Goal: Transaction & Acquisition: Book appointment/travel/reservation

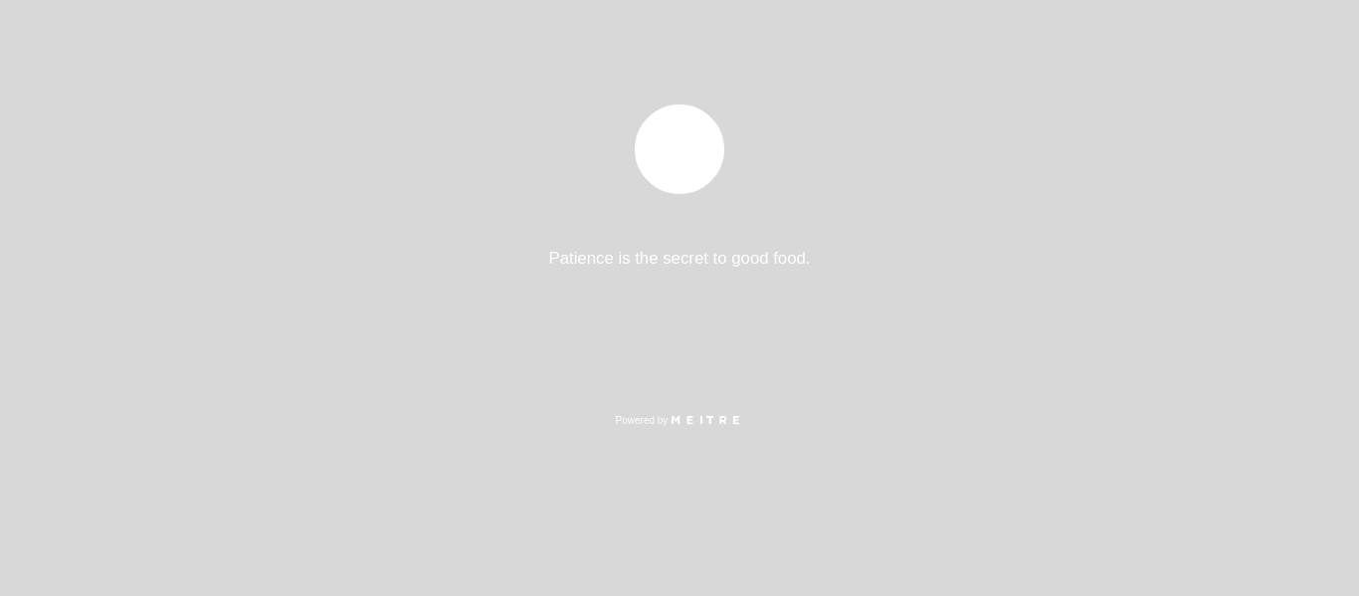
select select "es"
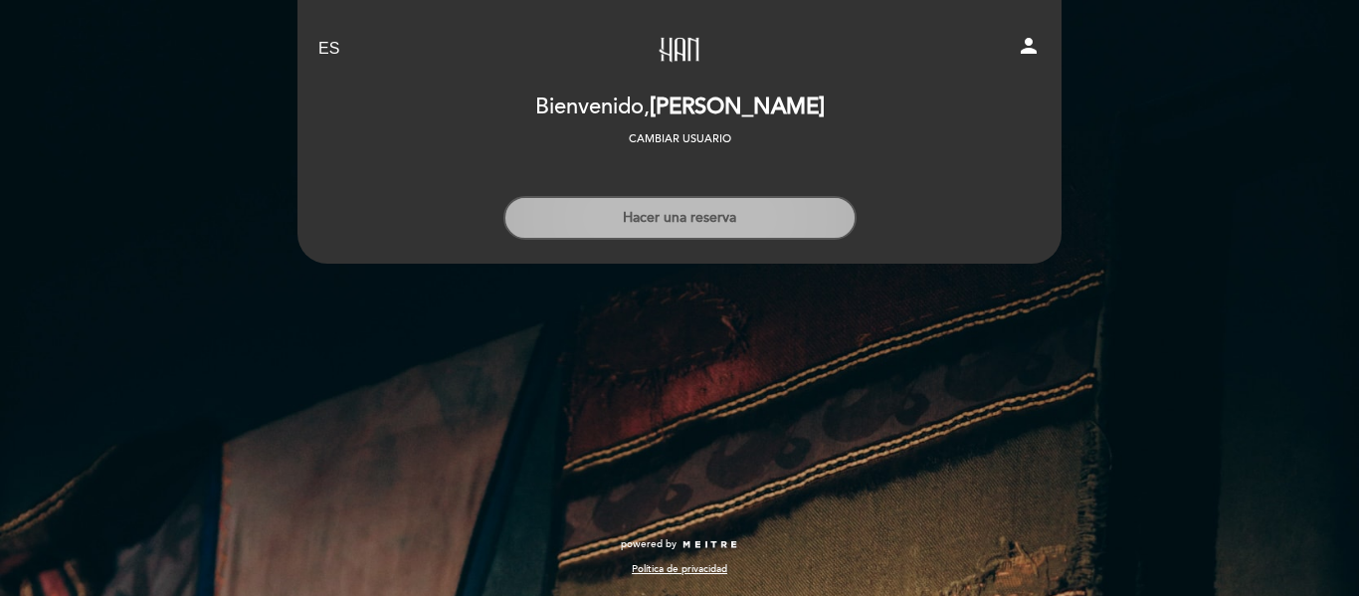
click at [750, 219] on button "Hacer una reserva" at bounding box center [680, 218] width 353 height 44
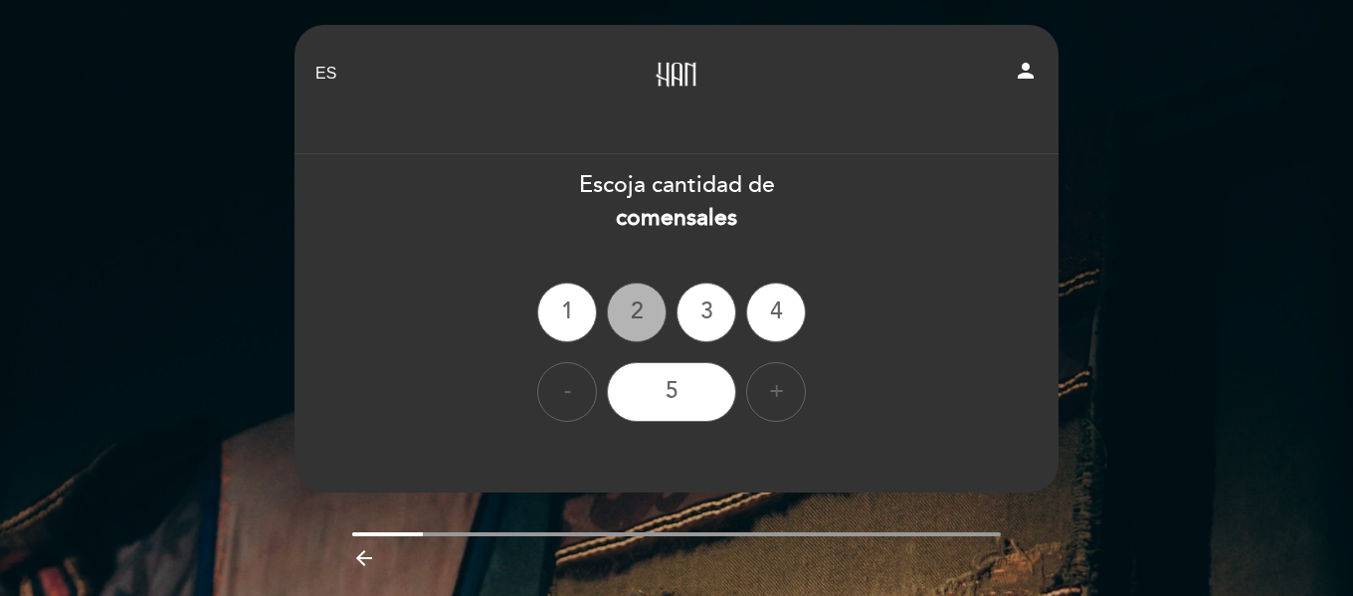
click at [644, 309] on div "2" at bounding box center [637, 313] width 60 height 60
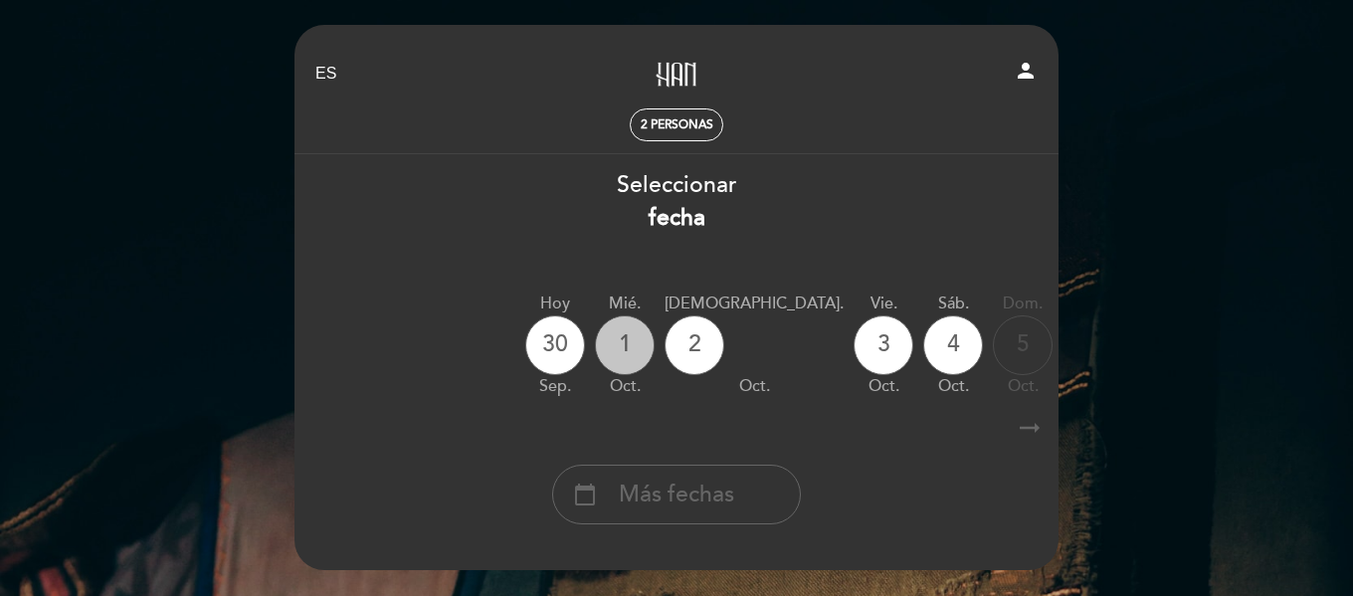
click at [632, 355] on div "1" at bounding box center [625, 345] width 60 height 60
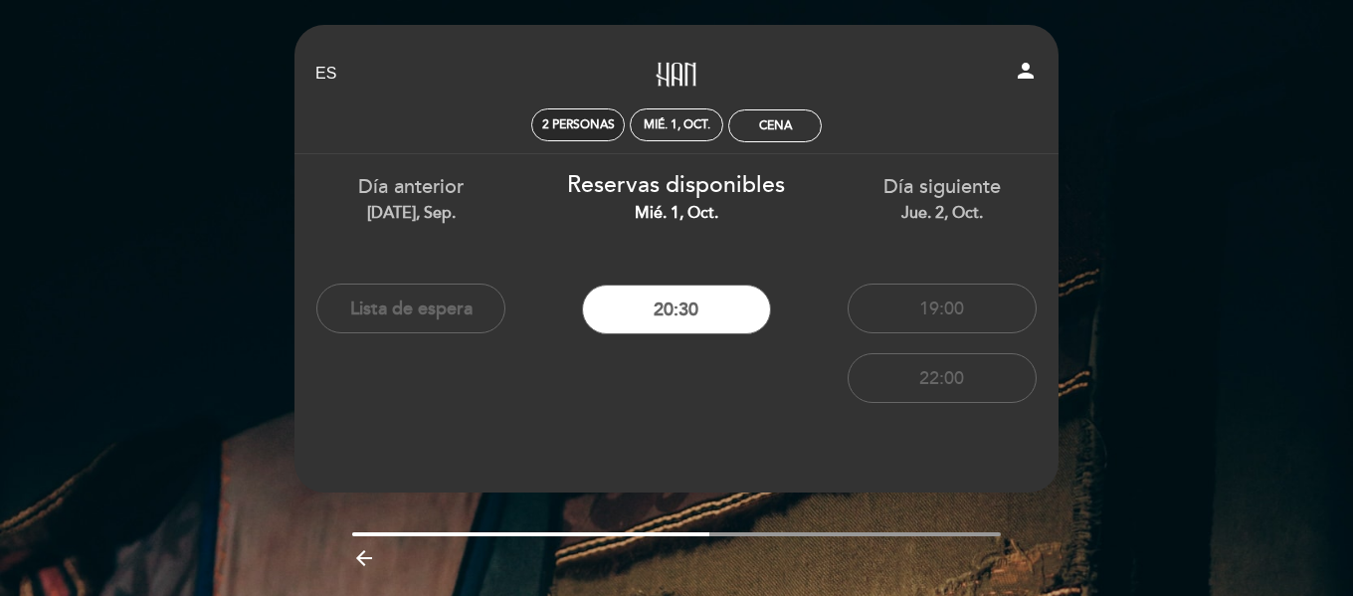
click at [581, 128] on span "2 personas" at bounding box center [578, 124] width 73 height 15
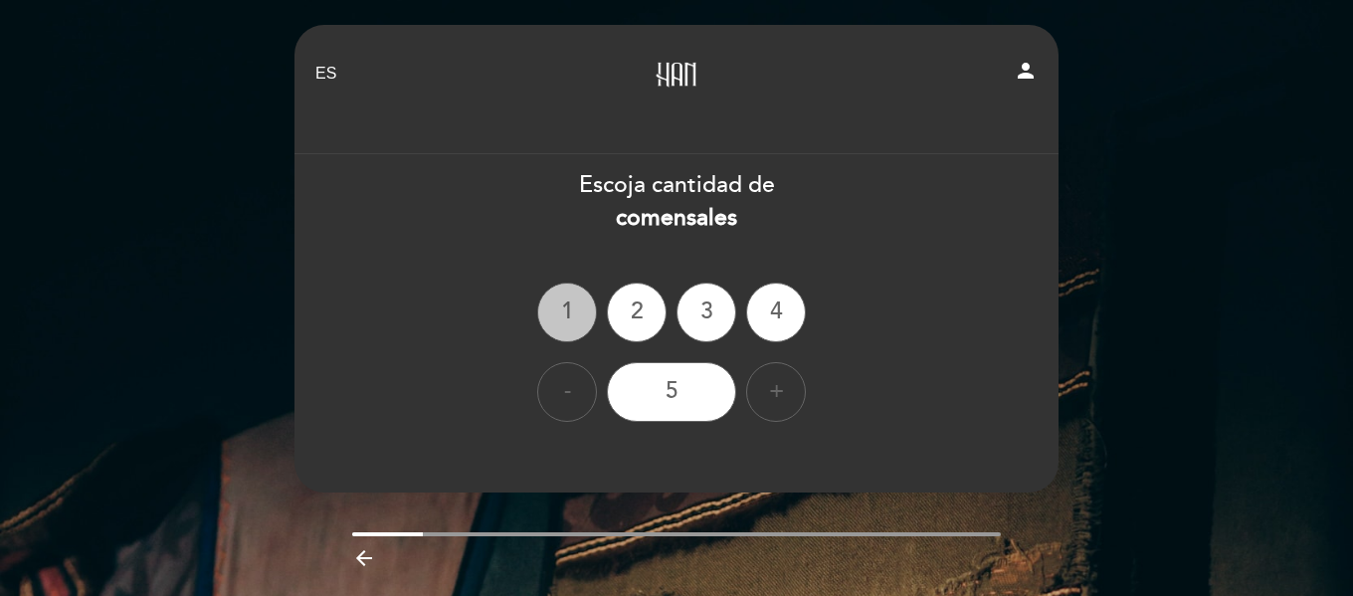
click at [560, 313] on div "1" at bounding box center [567, 313] width 60 height 60
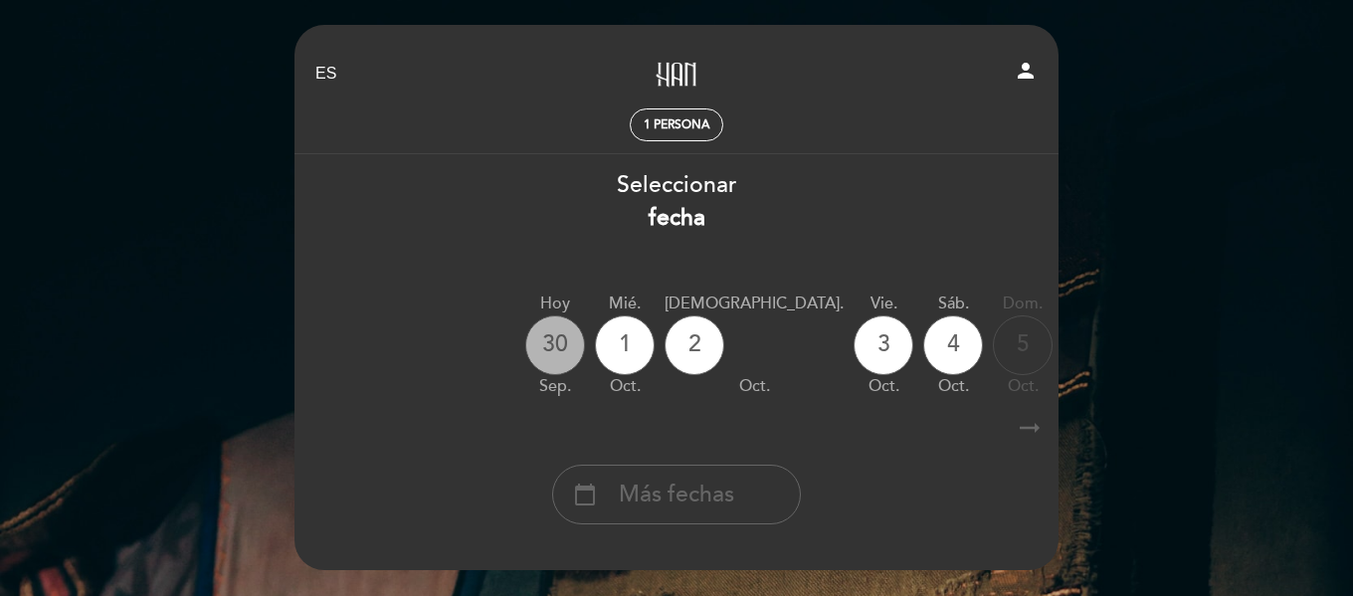
click at [557, 355] on div "30" at bounding box center [555, 345] width 60 height 60
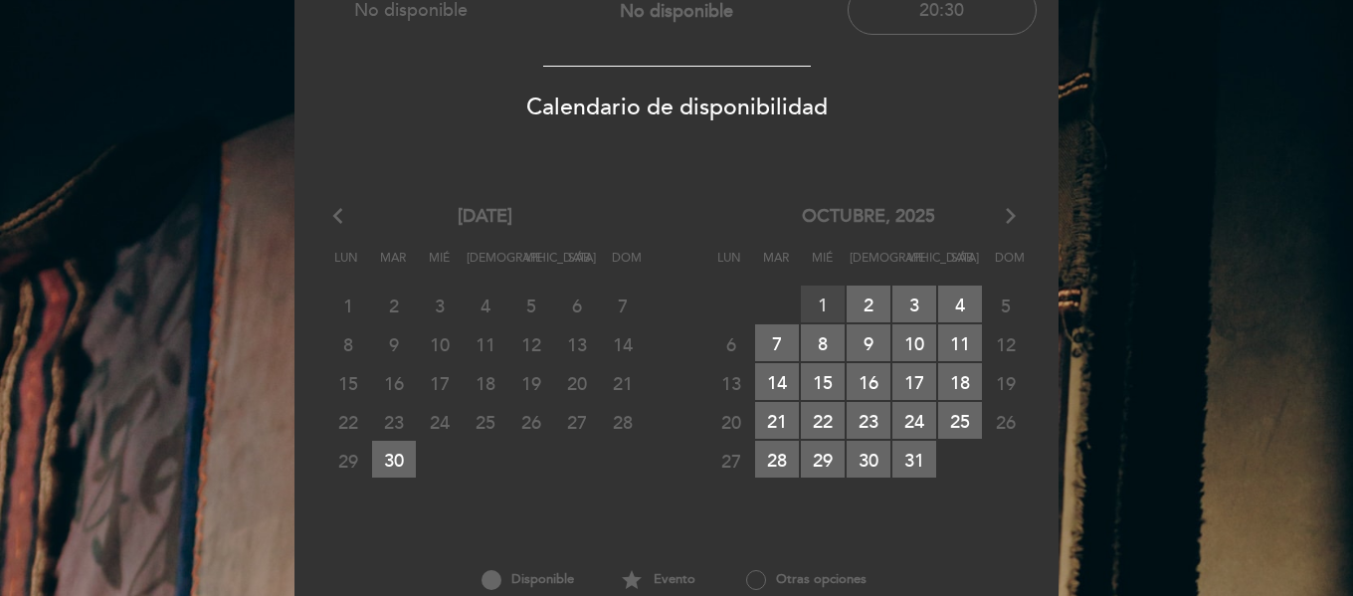
click at [835, 307] on span "1 RESERVAS DISPONIBLES" at bounding box center [823, 304] width 44 height 37
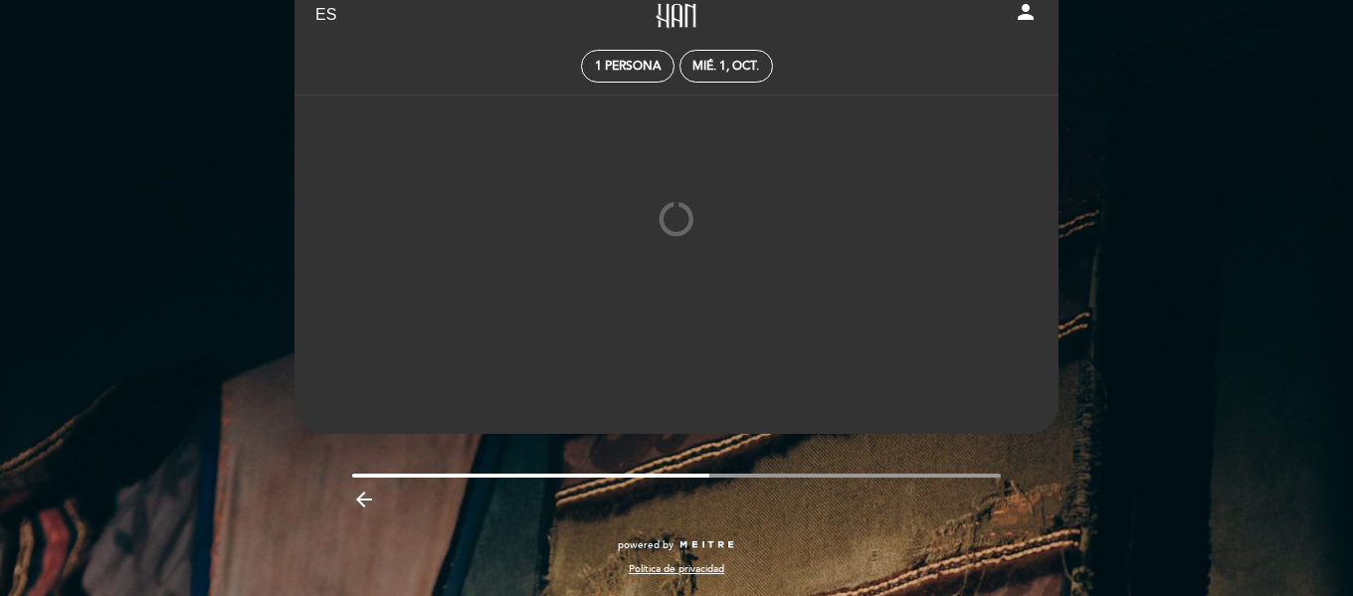
scroll to position [59, 0]
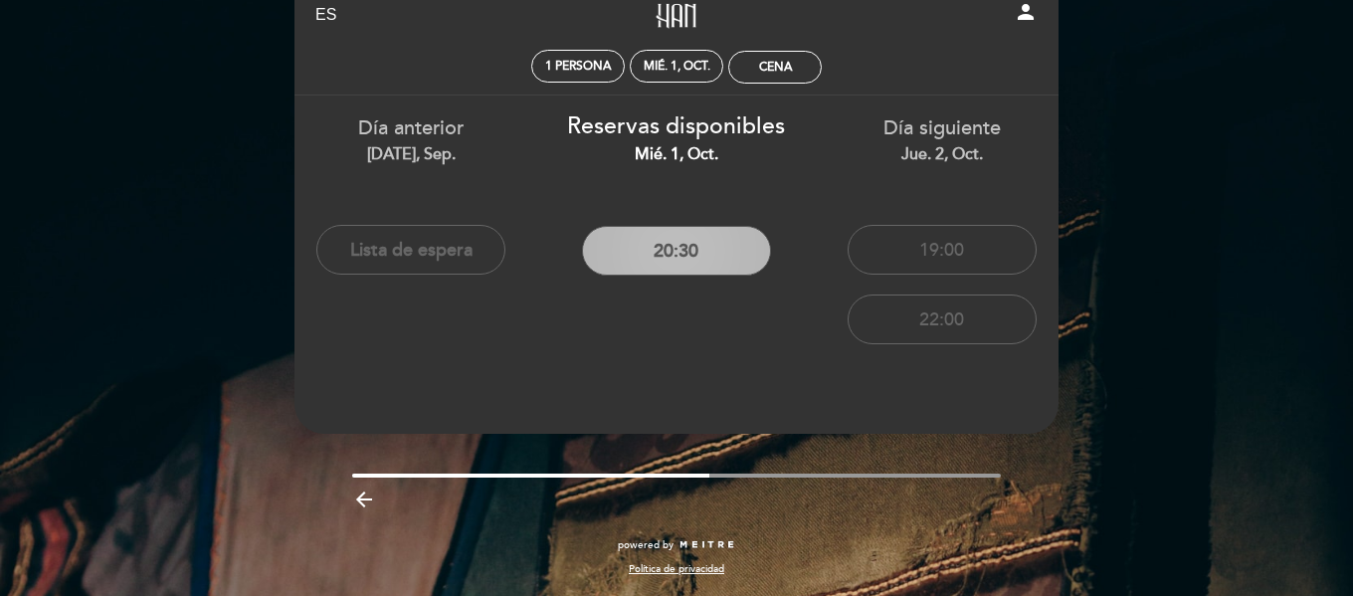
click at [728, 256] on button "20:30" at bounding box center [676, 251] width 189 height 50
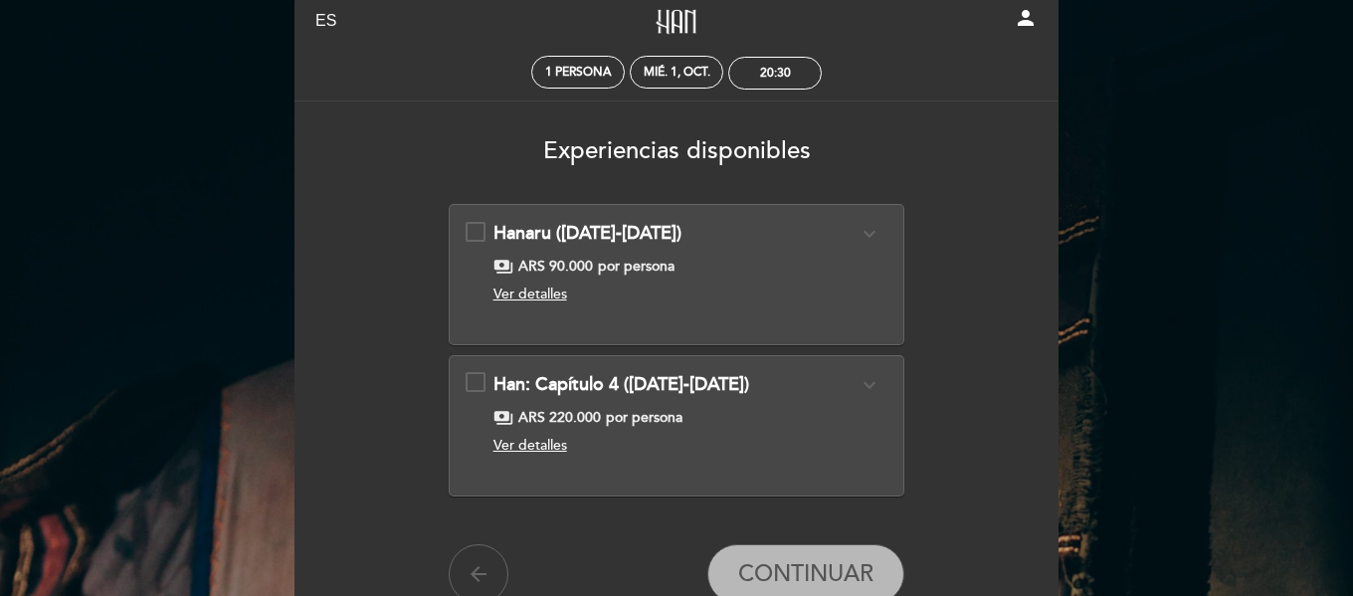
scroll to position [100, 0]
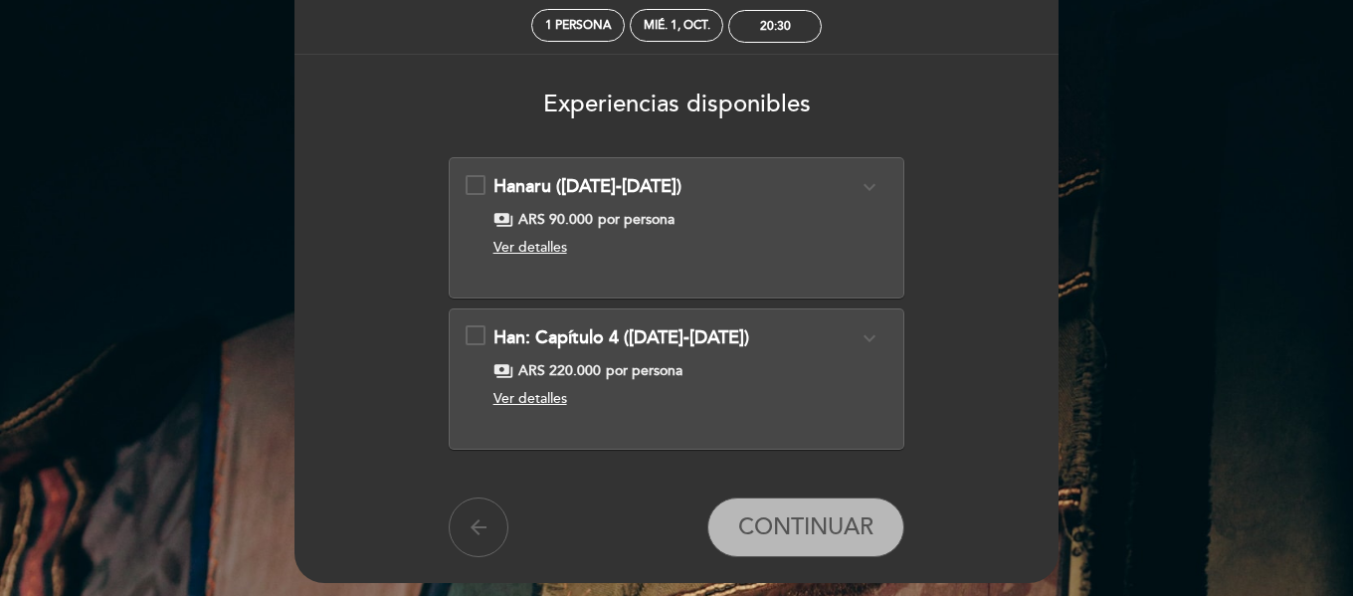
click at [550, 252] on span "Ver detalles" at bounding box center [531, 247] width 74 height 17
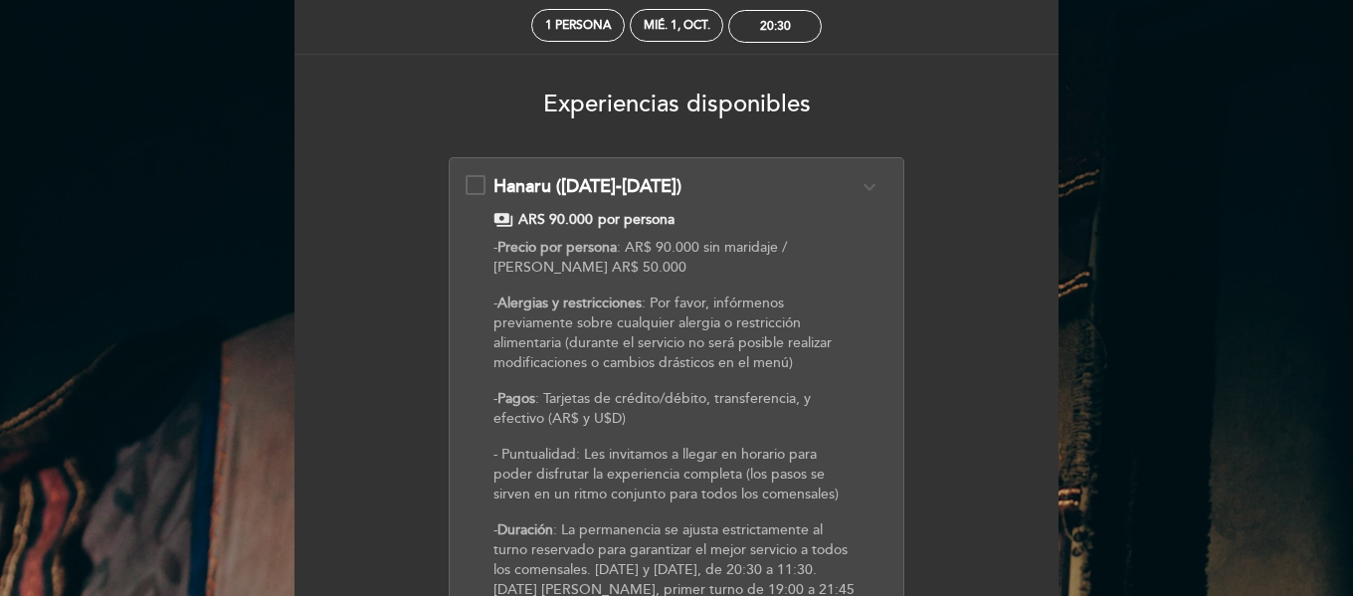
click at [537, 241] on strong "Precio por persona" at bounding box center [557, 247] width 119 height 17
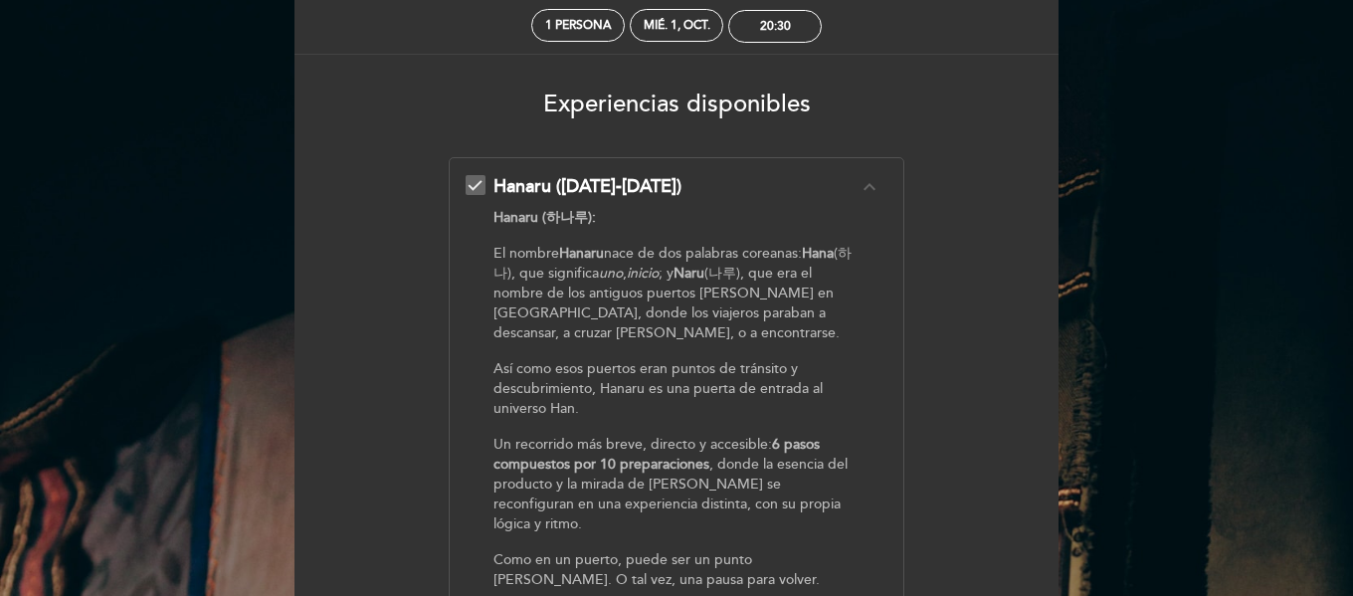
click at [558, 224] on strong "Hanaru (하나루):" at bounding box center [545, 217] width 102 height 17
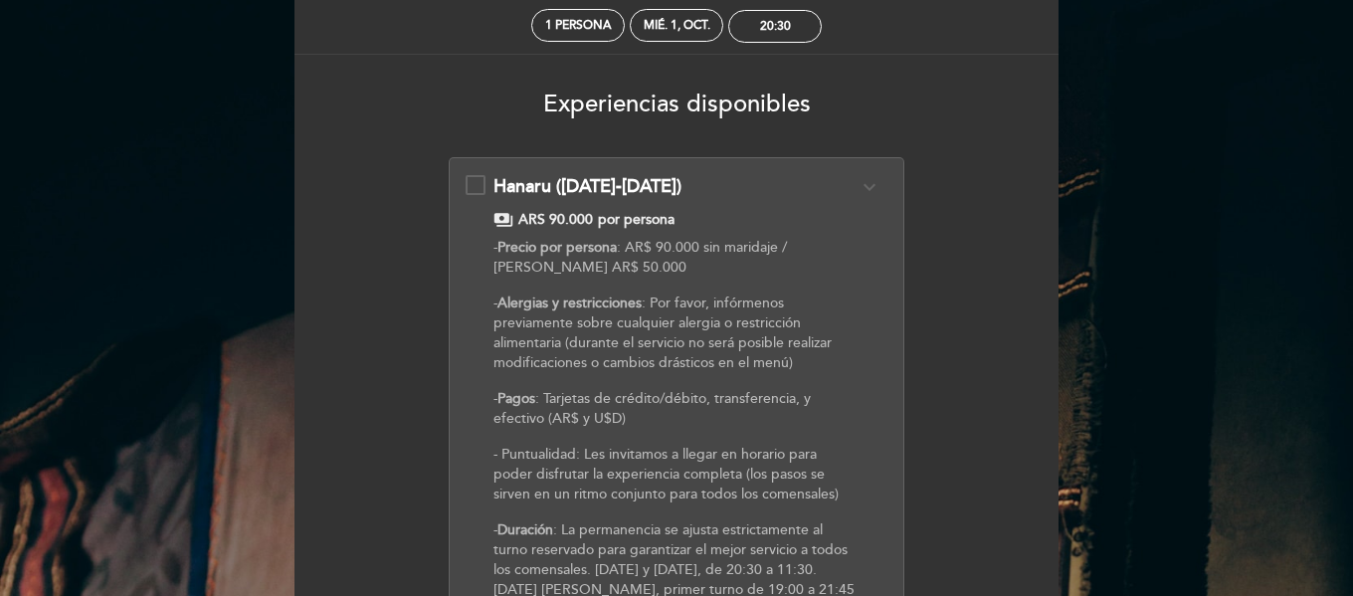
click at [864, 184] on icon "expand_more" at bounding box center [870, 187] width 24 height 24
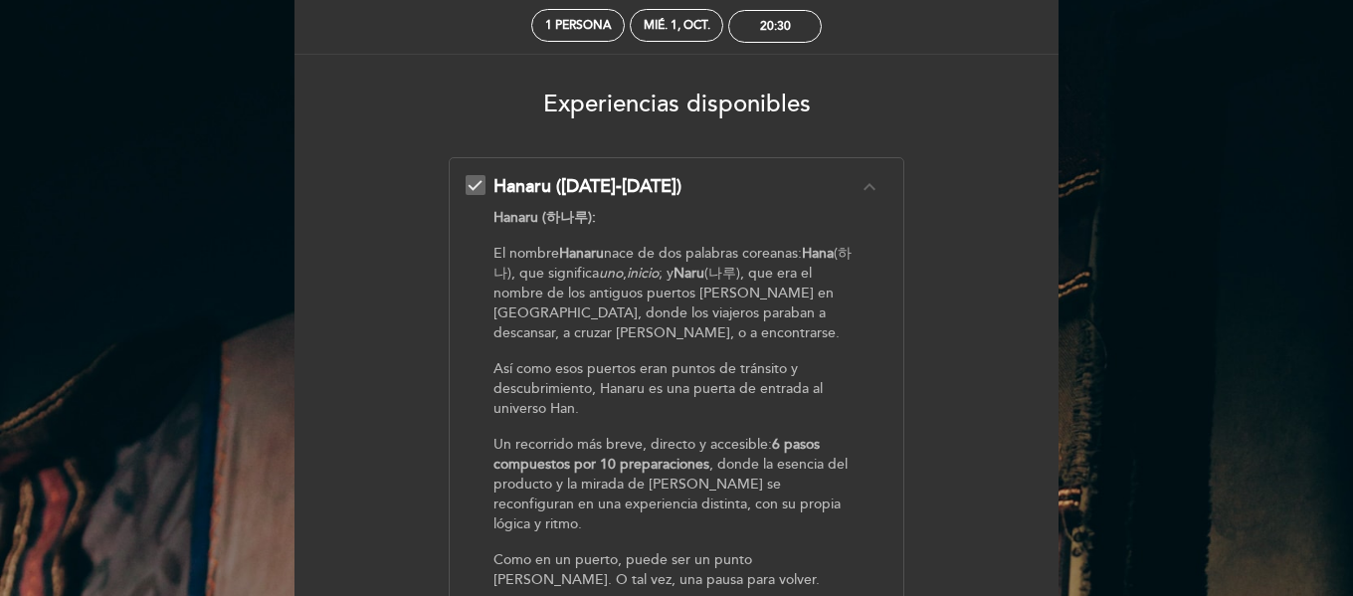
click at [865, 188] on icon "expand_less" at bounding box center [870, 187] width 24 height 24
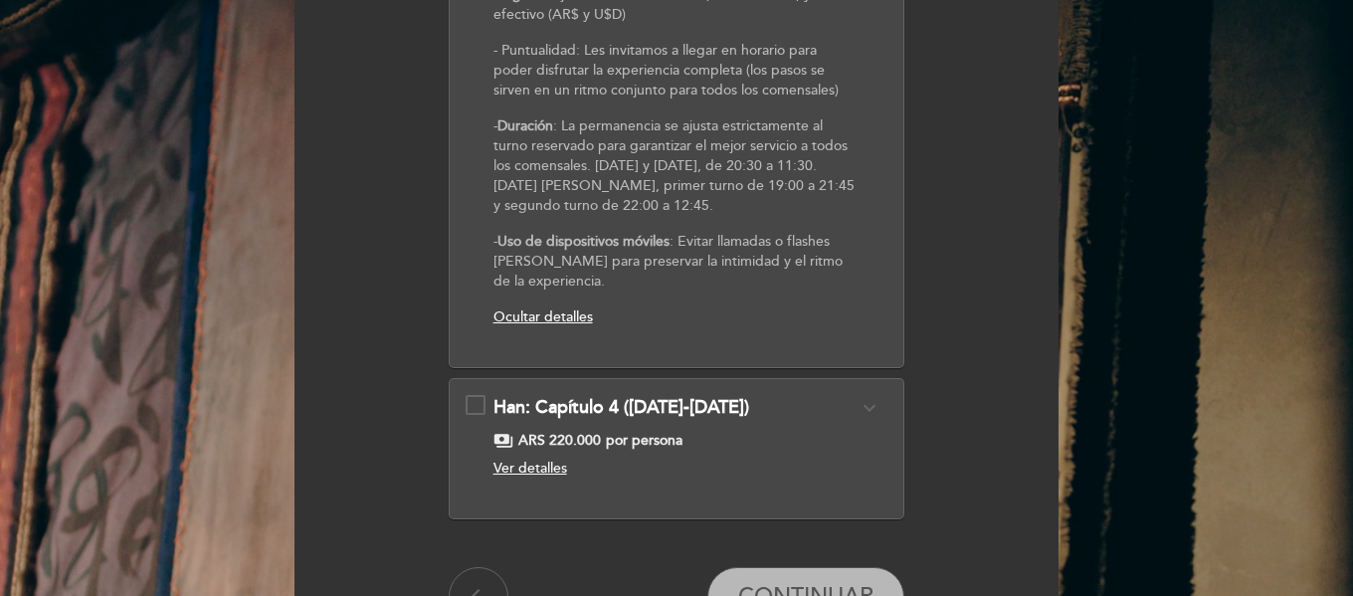
scroll to position [697, 0]
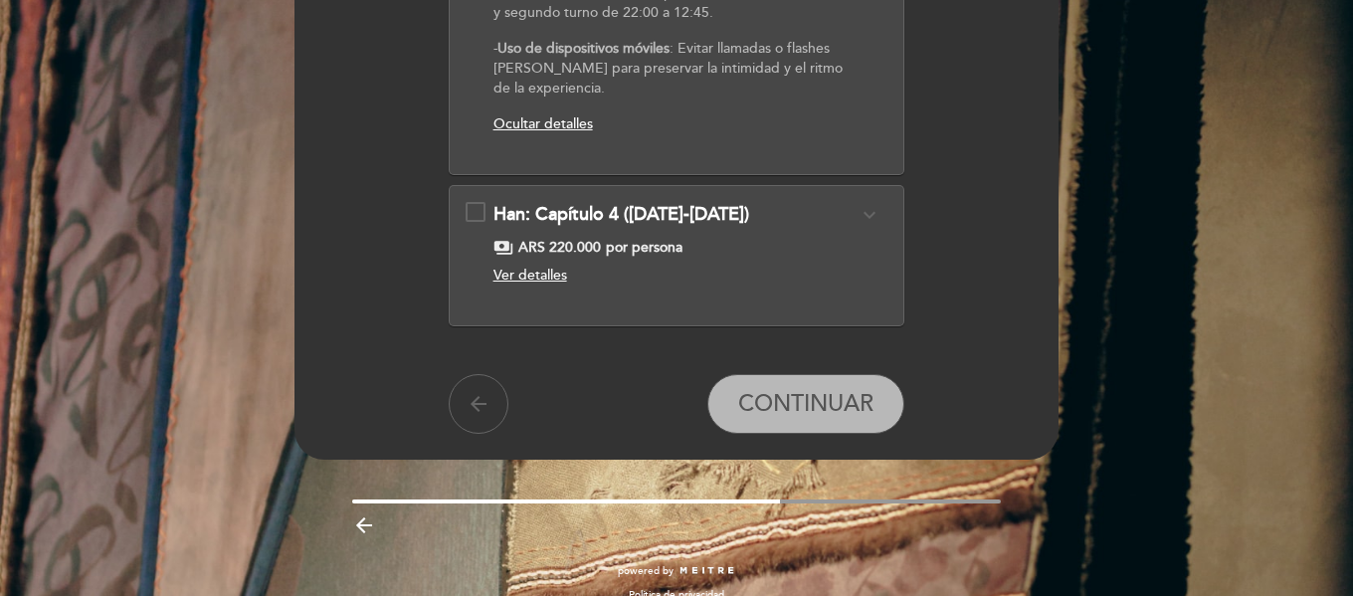
click at [551, 278] on span "Ver detalles" at bounding box center [531, 275] width 74 height 17
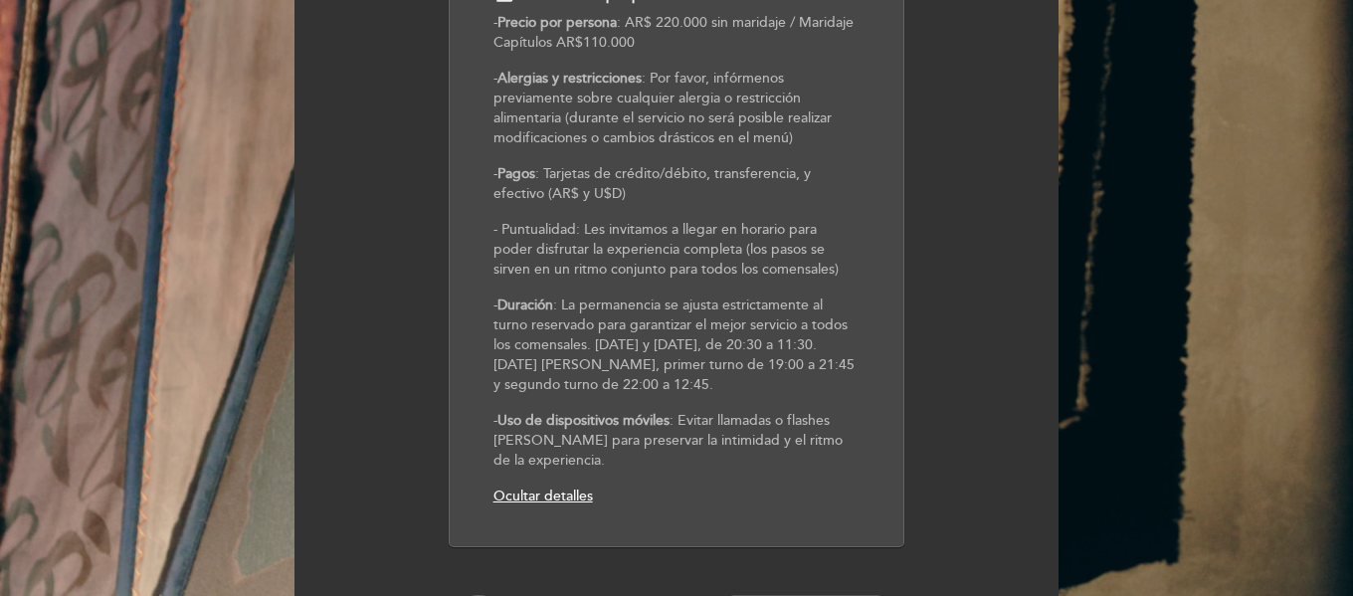
scroll to position [995, 0]
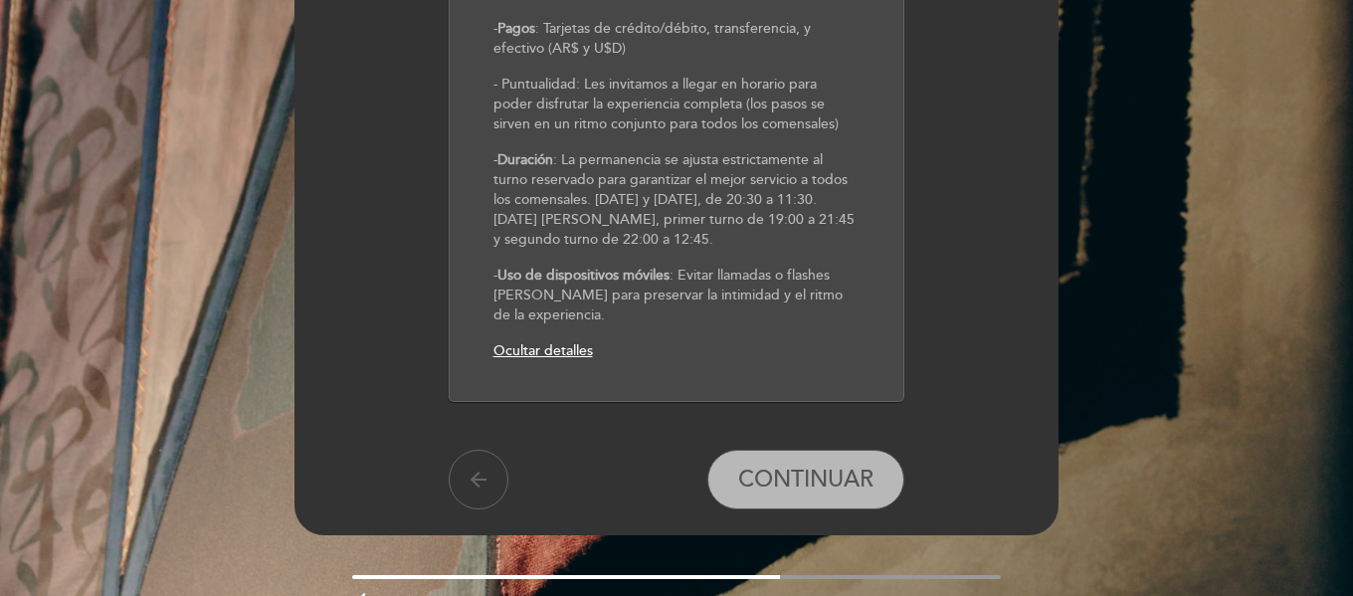
click at [567, 343] on span "Ocultar detalles" at bounding box center [544, 350] width 100 height 17
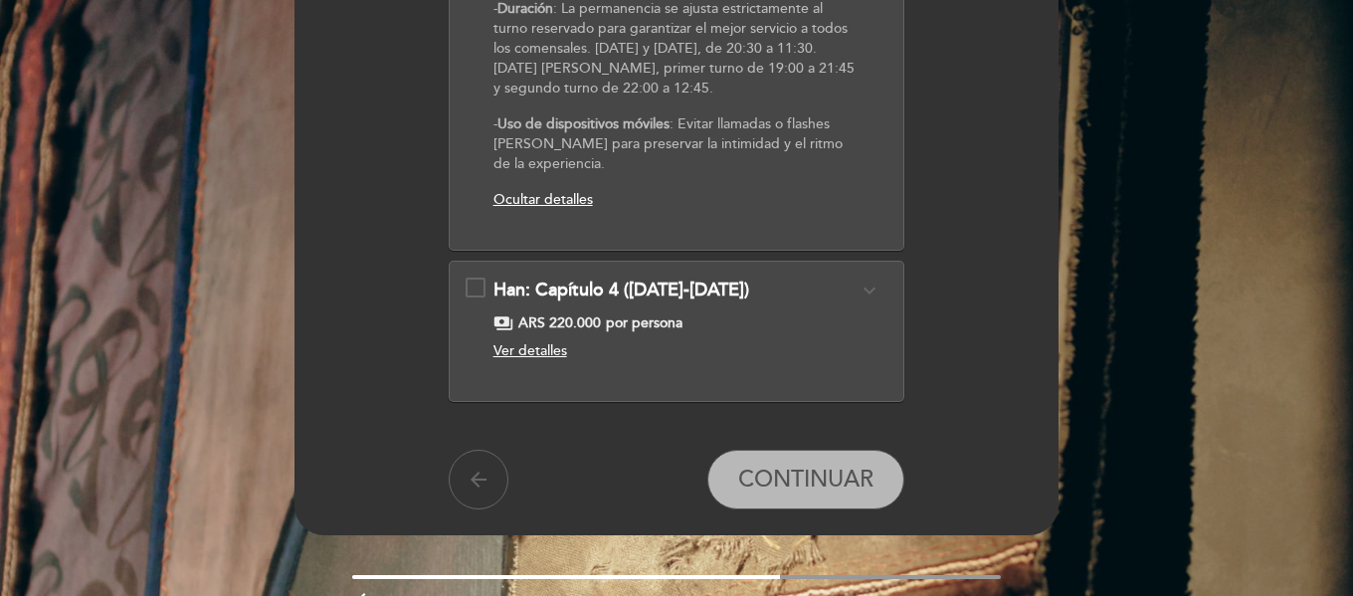
scroll to position [422, 0]
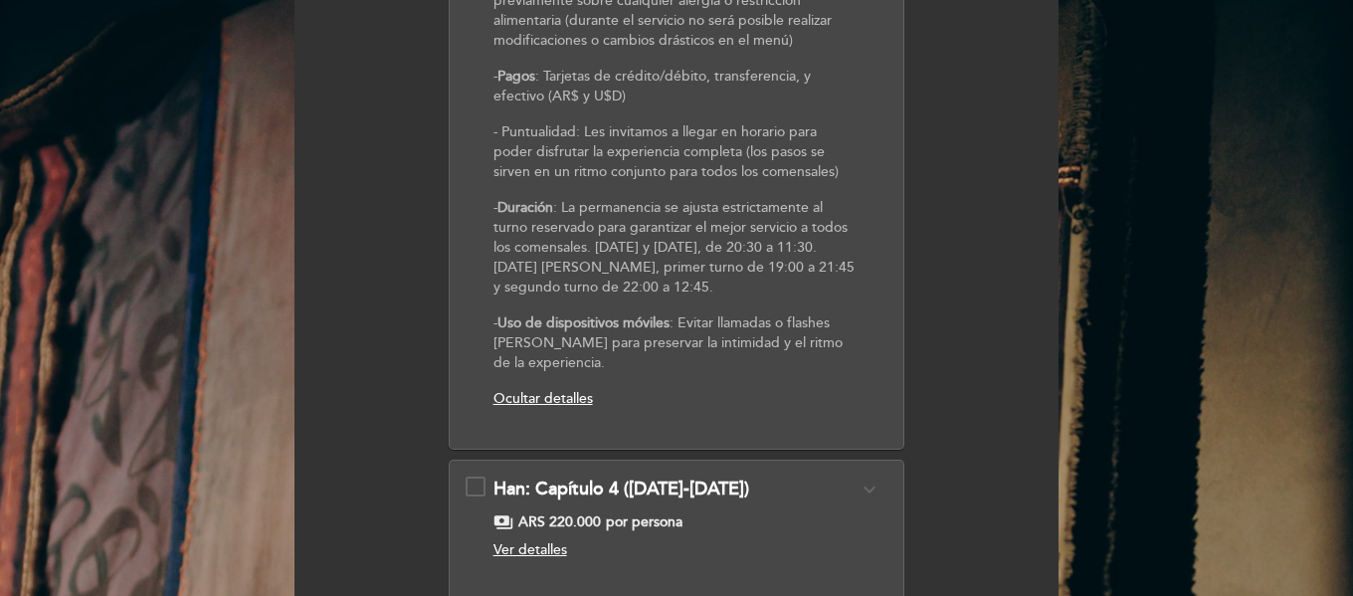
click at [562, 391] on span "Ocultar detalles" at bounding box center [544, 398] width 100 height 17
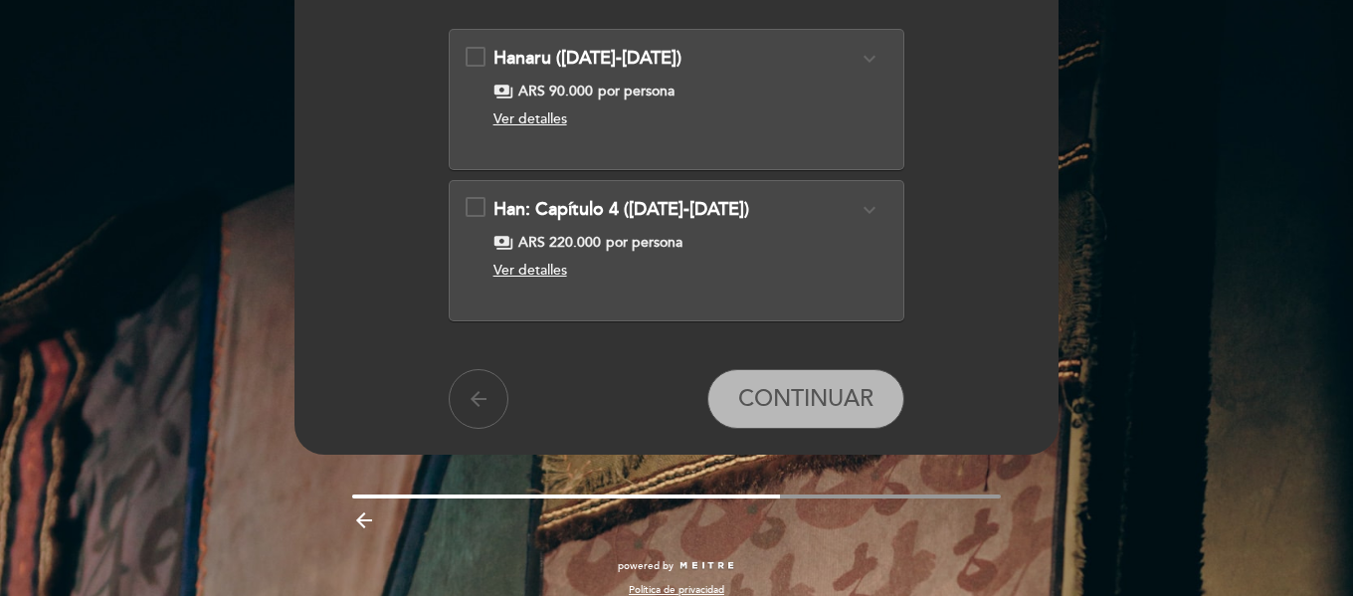
scroll to position [249, 0]
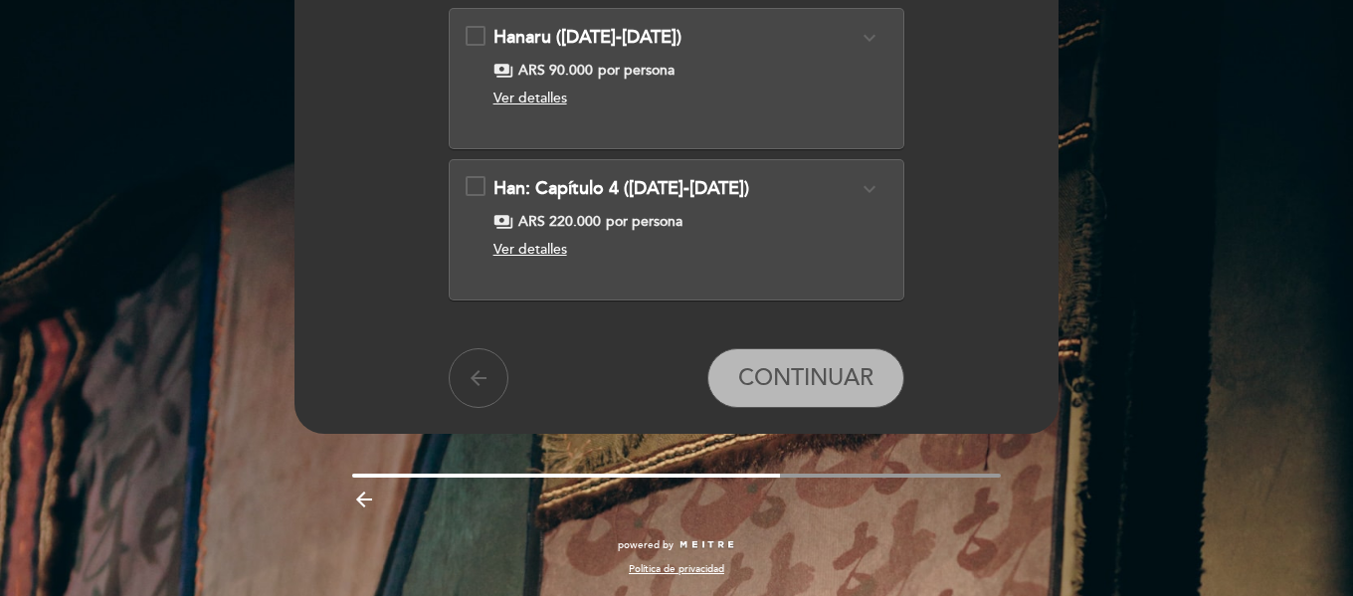
click at [636, 192] on span "Han: Capítulo 4 ([DATE]-[DATE])" at bounding box center [622, 188] width 256 height 22
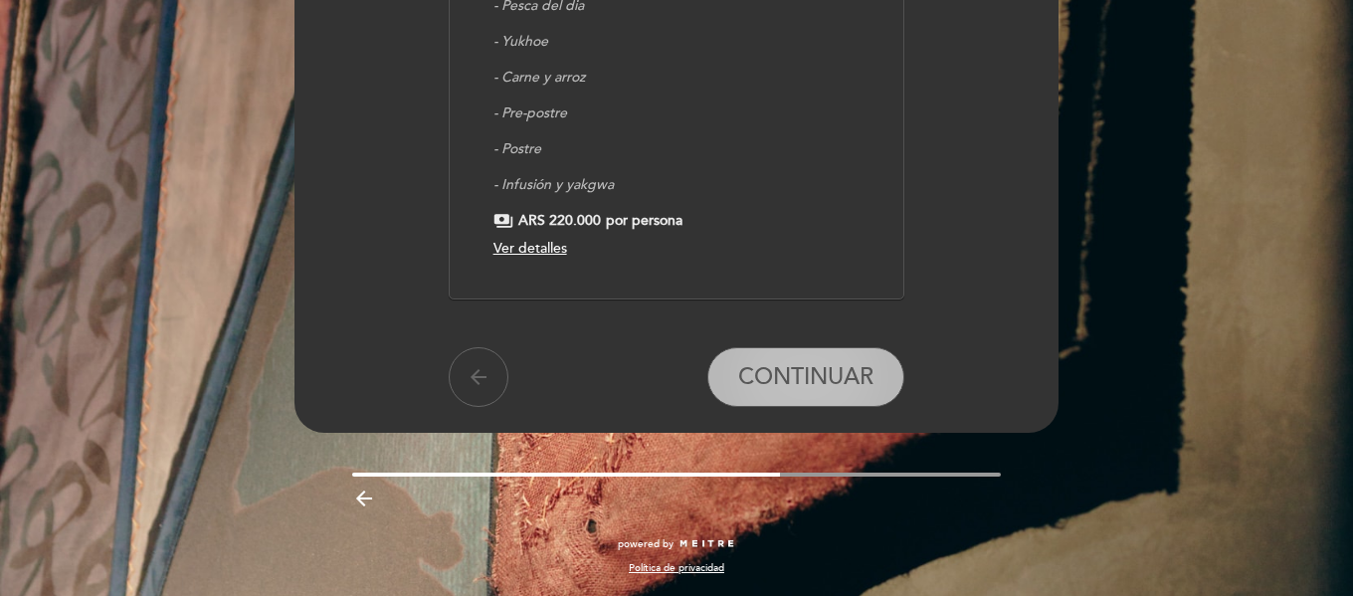
click at [805, 371] on span "CONTINUAR" at bounding box center [805, 377] width 135 height 28
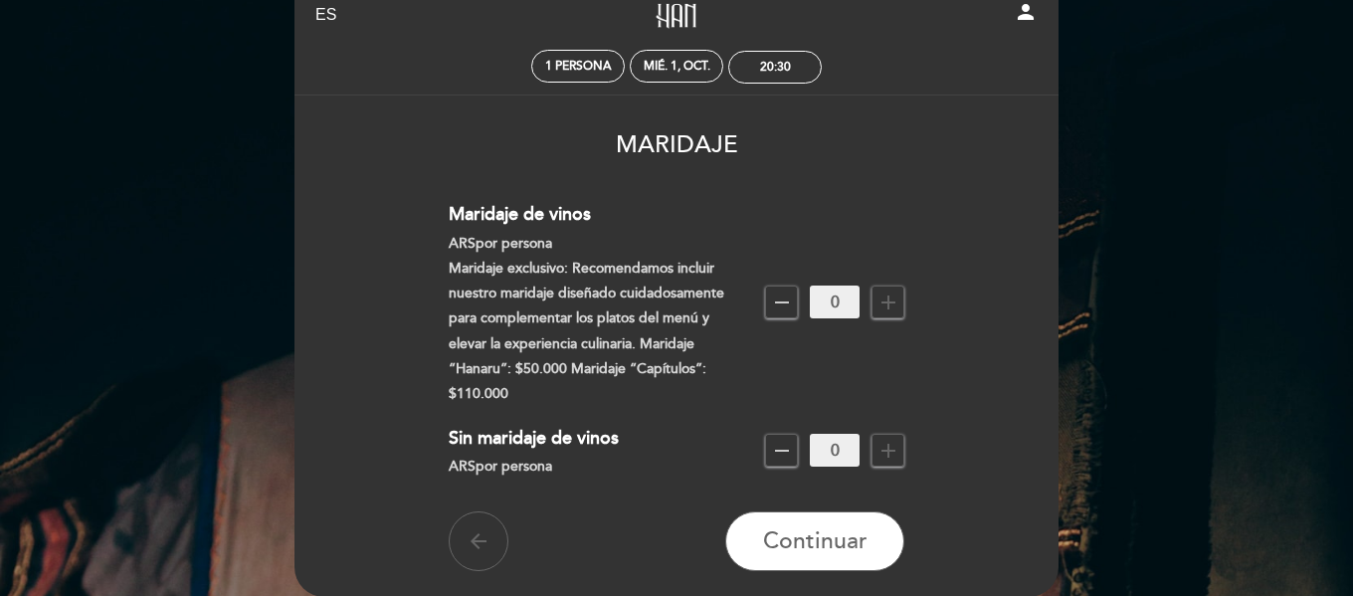
click at [895, 296] on icon "add" at bounding box center [889, 303] width 24 height 24
click at [891, 309] on icon "add" at bounding box center [889, 303] width 24 height 24
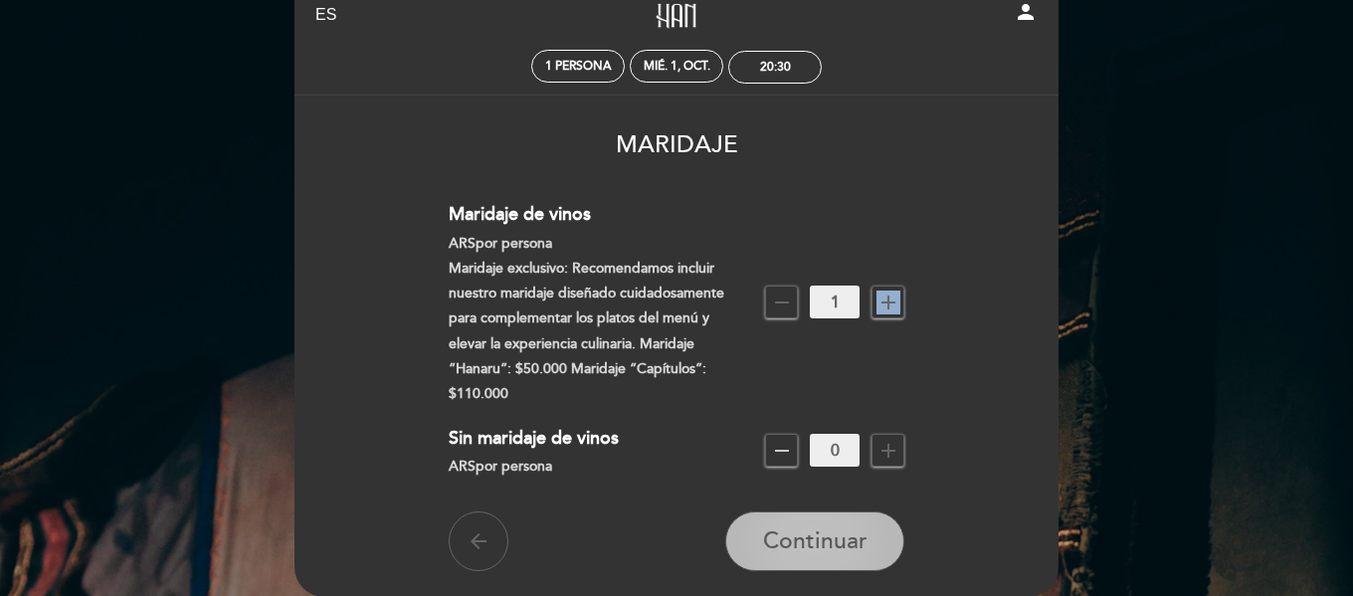
click at [817, 544] on span "Continuar" at bounding box center [815, 541] width 104 height 28
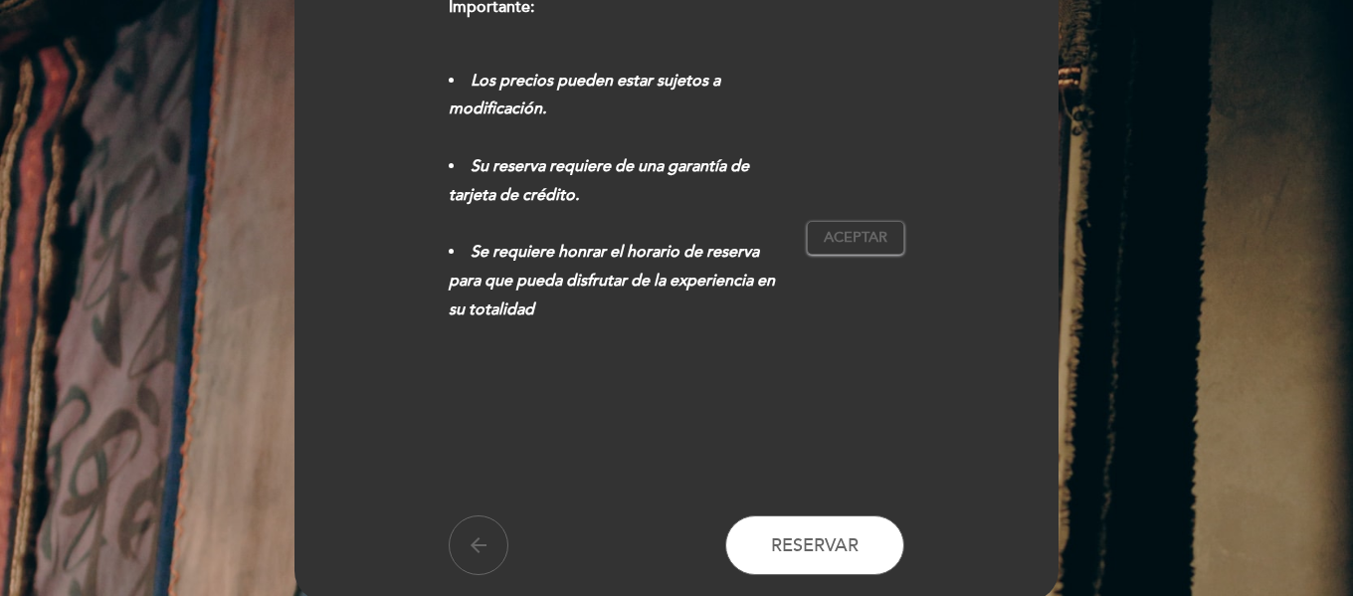
scroll to position [556, 0]
